Goal: Navigation & Orientation: Find specific page/section

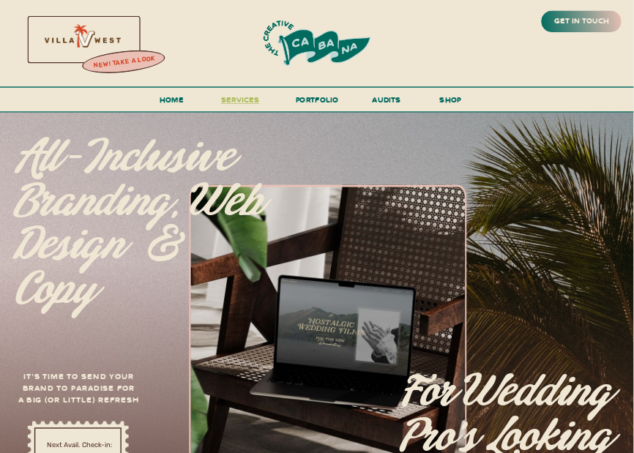
click at [237, 100] on span "services" at bounding box center [240, 99] width 38 height 10
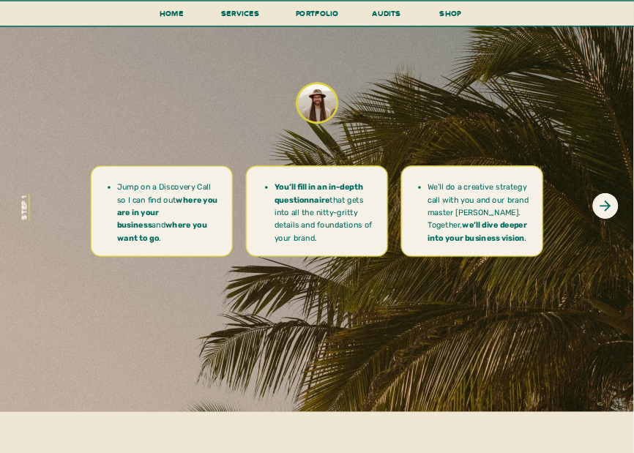
scroll to position [3806, 0]
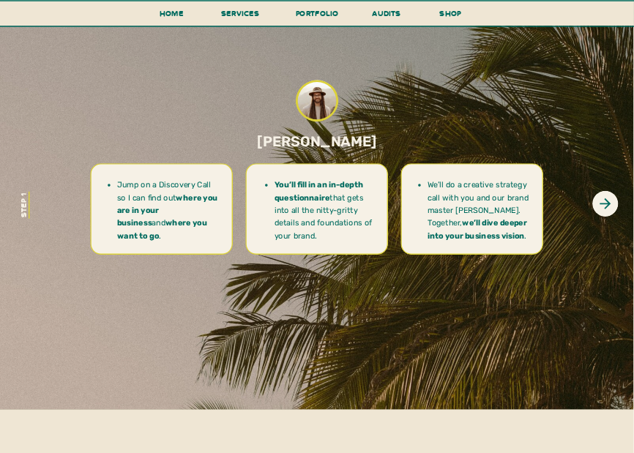
click at [314, 102] on div at bounding box center [317, 101] width 42 height 42
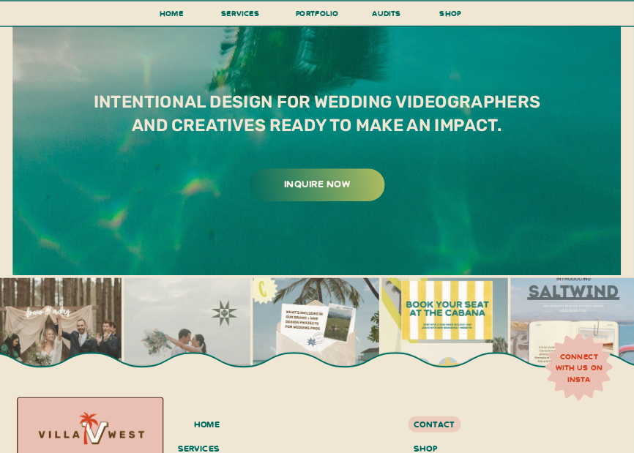
scroll to position [5976, 0]
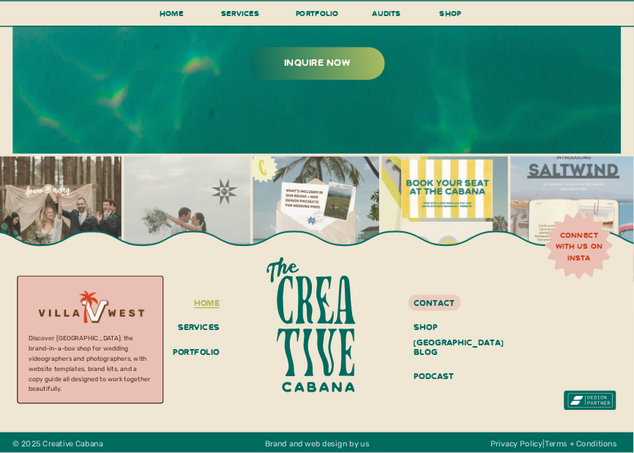
click at [204, 306] on h3 "home" at bounding box center [197, 304] width 46 height 18
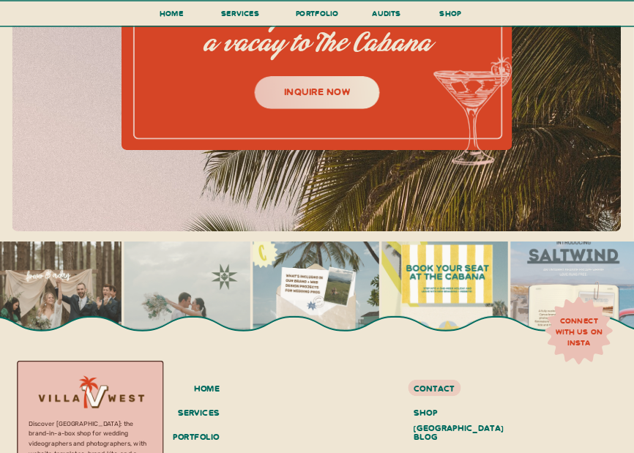
scroll to position [4625, 0]
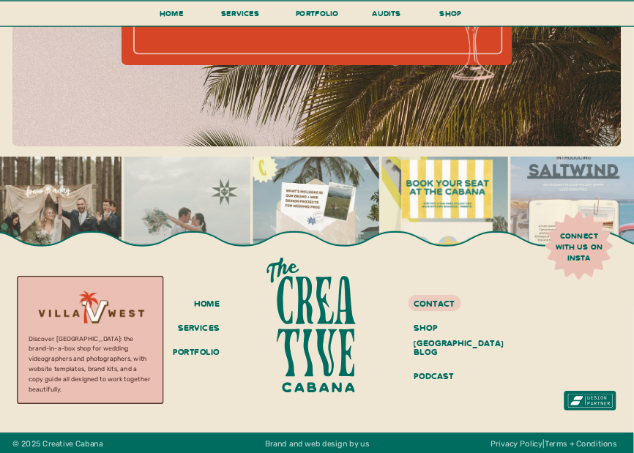
click at [574, 257] on h3 "connect with us on insta" at bounding box center [579, 247] width 59 height 32
